Goal: Obtain resource: Download file/media

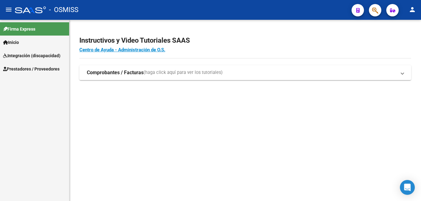
click at [30, 55] on span "Integración (discapacidad)" at bounding box center [31, 55] width 57 height 7
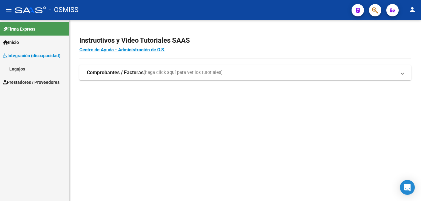
click at [24, 67] on link "Legajos" at bounding box center [34, 68] width 69 height 13
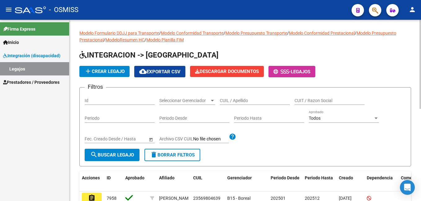
click at [233, 99] on input "CUIL / Apellido" at bounding box center [255, 100] width 70 height 5
type input "[PERSON_NAME]"
click at [114, 156] on span "search Buscar Legajo" at bounding box center [112, 155] width 44 height 6
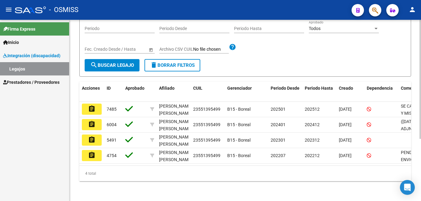
scroll to position [93, 0]
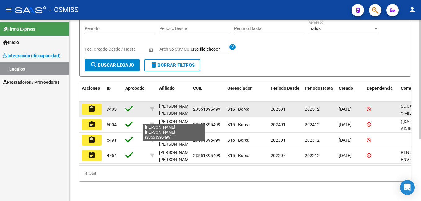
click at [164, 106] on div "[PERSON_NAME] [PERSON_NAME]" at bounding box center [175, 110] width 33 height 14
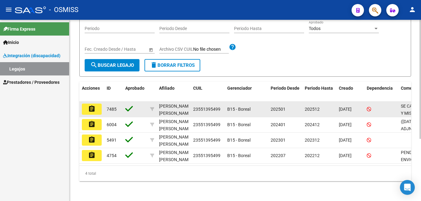
click at [95, 109] on mat-icon "assignment" at bounding box center [91, 108] width 7 height 7
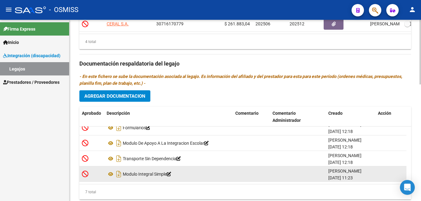
scroll to position [53, 0]
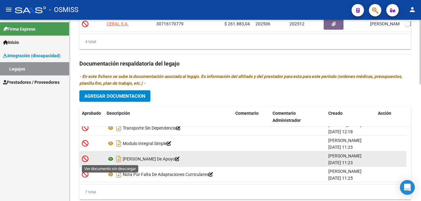
click at [110, 158] on icon at bounding box center [111, 158] width 8 height 7
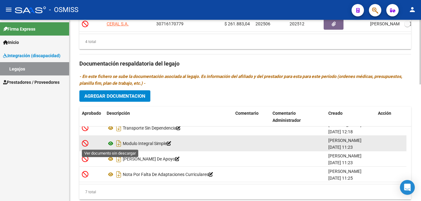
click at [111, 142] on icon at bounding box center [111, 143] width 8 height 7
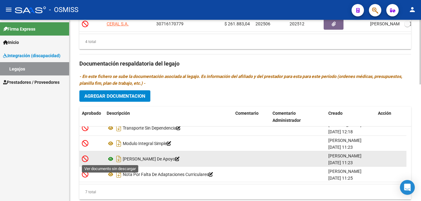
click at [111, 159] on icon at bounding box center [111, 158] width 8 height 7
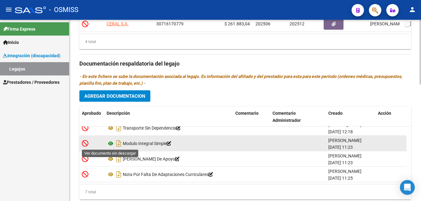
click at [110, 143] on icon at bounding box center [111, 143] width 8 height 7
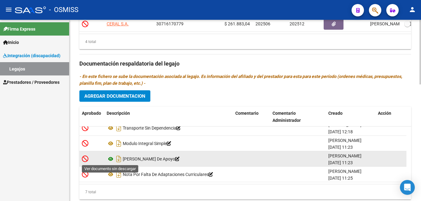
click at [111, 159] on icon at bounding box center [111, 158] width 8 height 7
